Goal: Communication & Community: Ask a question

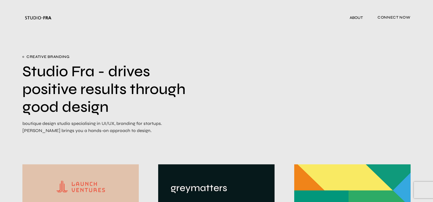
click at [386, 16] on span "connect now" at bounding box center [393, 17] width 33 height 9
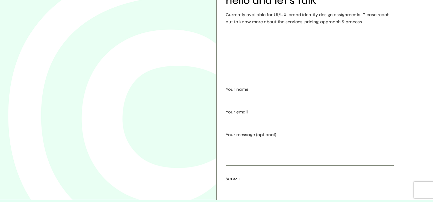
scroll to position [64, 0]
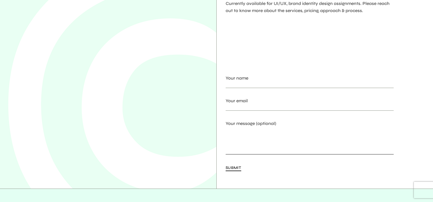
click at [278, 153] on textarea "Your message (optional)" at bounding box center [310, 140] width 168 height 27
paste textarea "Wikipedia is considered to be the World’s most significant tool for reference m…"
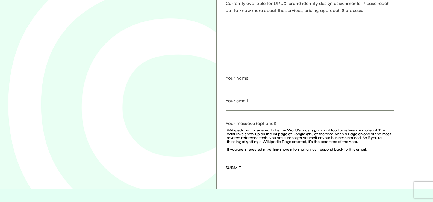
scroll to position [28, 0]
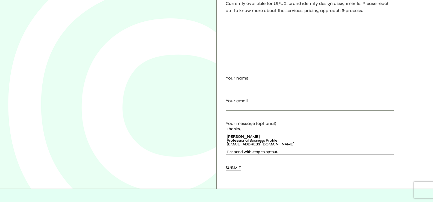
type textarea "Wikipedia is considered to be the World’s most significant tool for reference m…"
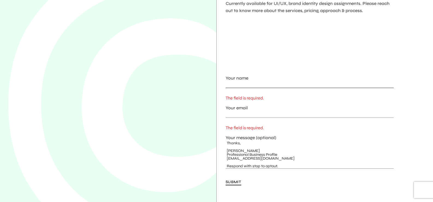
drag, startPoint x: 290, startPoint y: 83, endPoint x: 285, endPoint y: 85, distance: 6.2
click at [290, 83] on input "Your name The field is required." at bounding box center [310, 85] width 168 height 6
type input "[PERSON_NAME]"
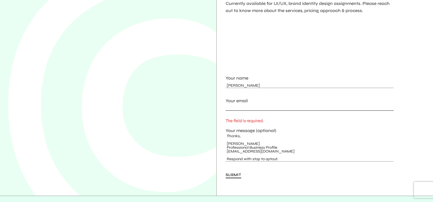
drag, startPoint x: 283, startPoint y: 87, endPoint x: 265, endPoint y: 110, distance: 30.0
click at [265, 110] on input "Your email The field is required." at bounding box center [310, 107] width 168 height 6
type input "[EMAIL_ADDRESS][DOMAIN_NAME]"
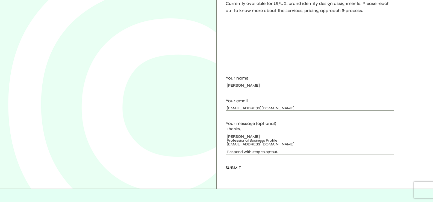
click at [238, 168] on span "Submit" at bounding box center [234, 168] width 16 height 9
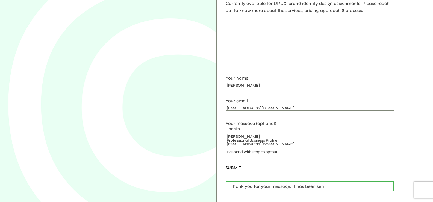
scroll to position [0, 0]
